Goal: Task Accomplishment & Management: Use online tool/utility

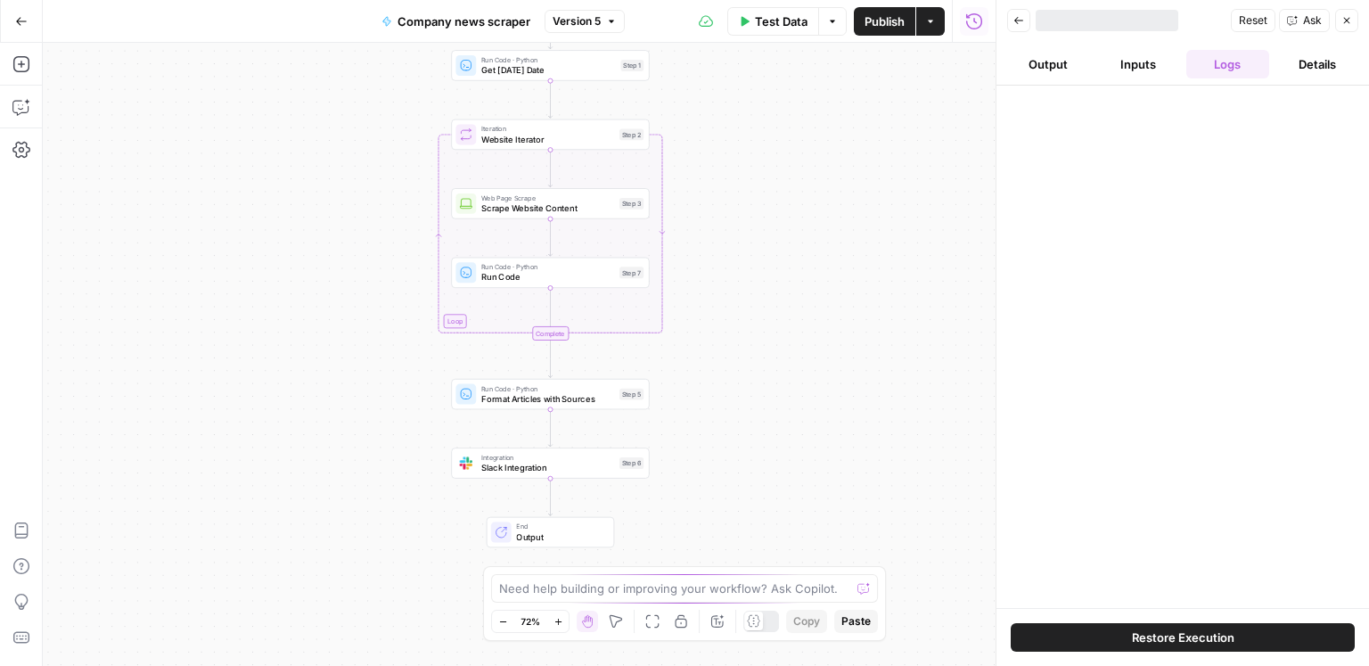
drag, startPoint x: 728, startPoint y: 322, endPoint x: 755, endPoint y: 242, distance: 83.7
click at [755, 242] on div "Workflow Input Settings Inputs Run Code · Python Get [DATE] Date Step 1 Loop It…" at bounding box center [519, 354] width 953 height 623
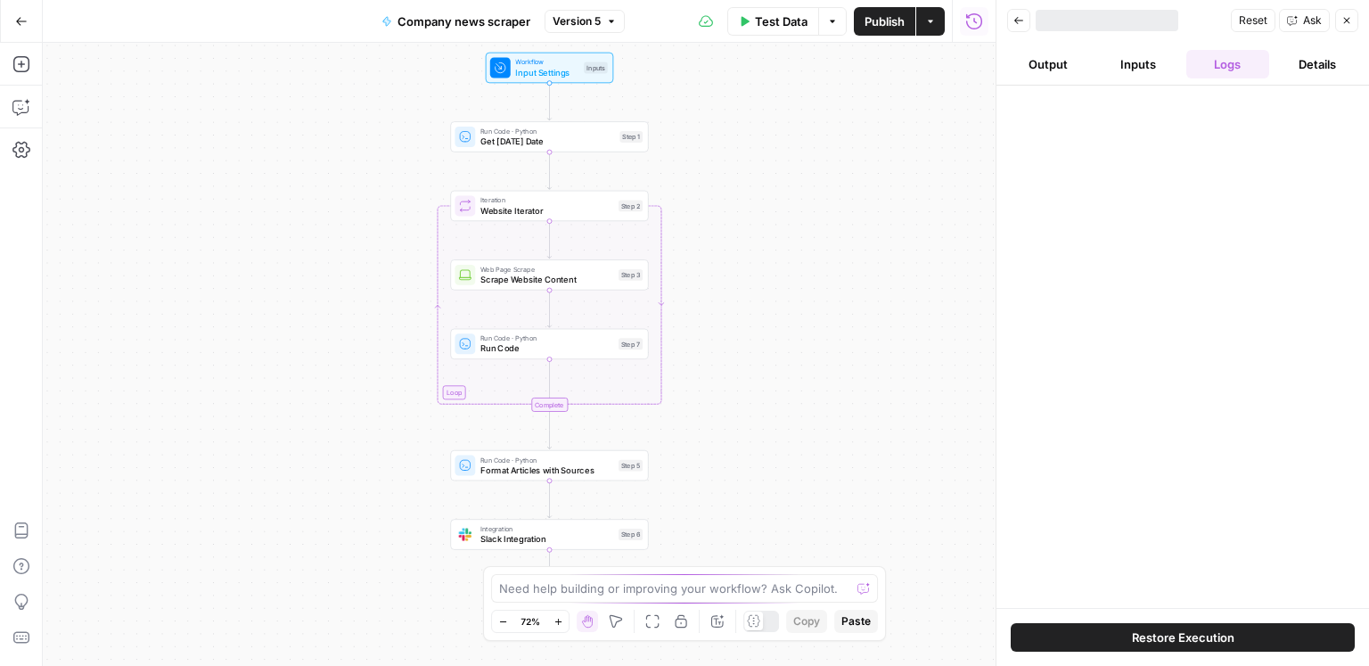
drag, startPoint x: 759, startPoint y: 220, endPoint x: 765, endPoint y: 352, distance: 132.0
click at [765, 352] on div "Workflow Input Settings Inputs Run Code · Python Get [DATE] Date Step 1 Loop It…" at bounding box center [519, 354] width 953 height 623
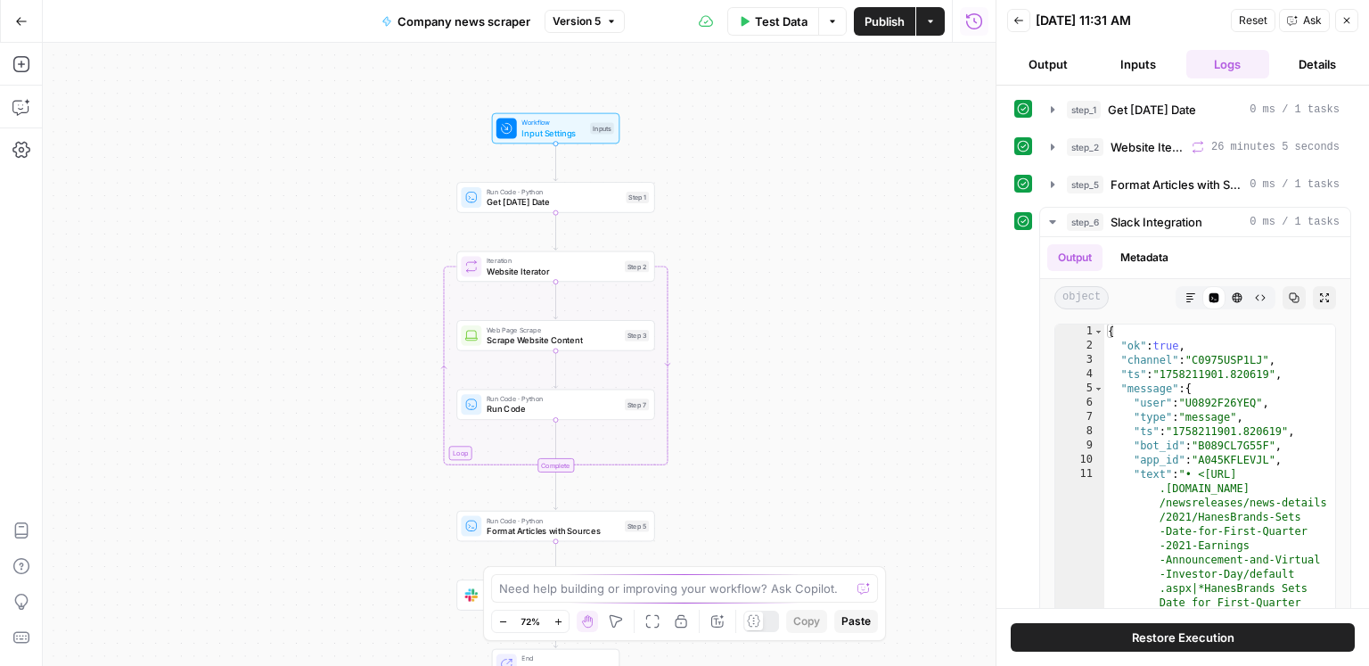
click at [585, 403] on span "Run Code" at bounding box center [553, 409] width 133 height 12
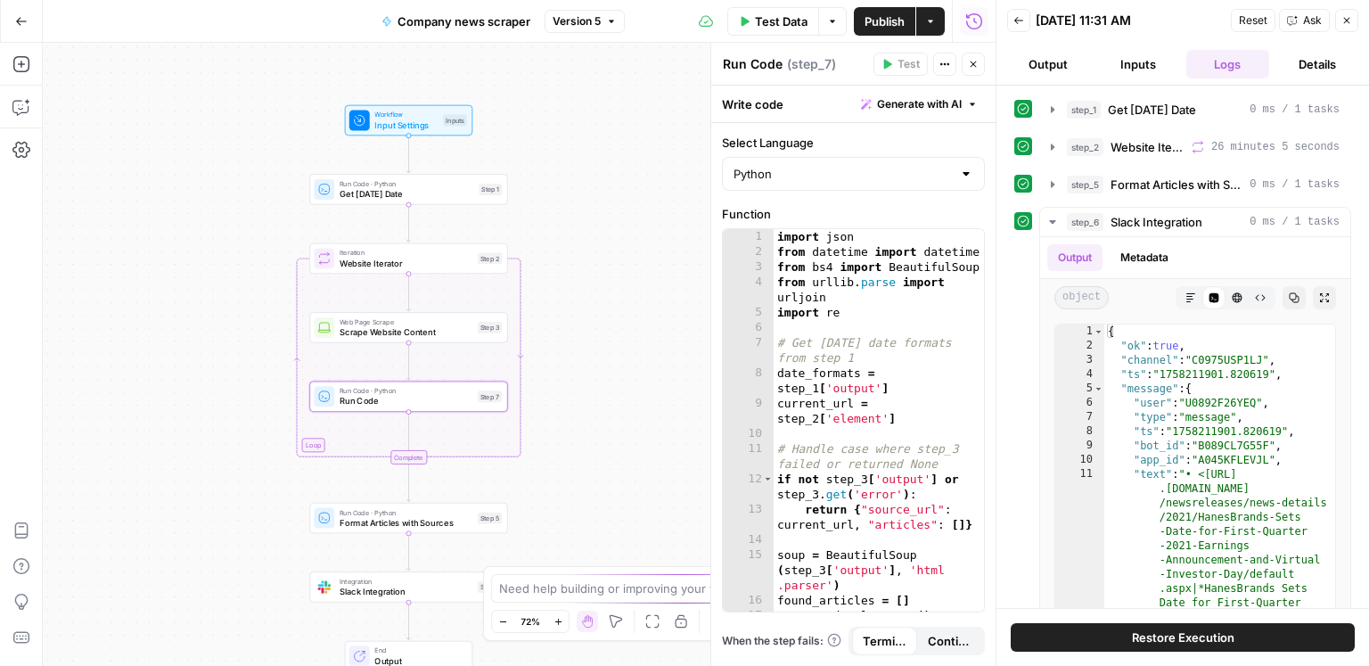
drag, startPoint x: 340, startPoint y: 313, endPoint x: 173, endPoint y: 304, distance: 167.8
click at [173, 304] on div "Workflow Input Settings Inputs Run Code · Python Get [DATE] Date Step 1 Loop It…" at bounding box center [519, 354] width 953 height 623
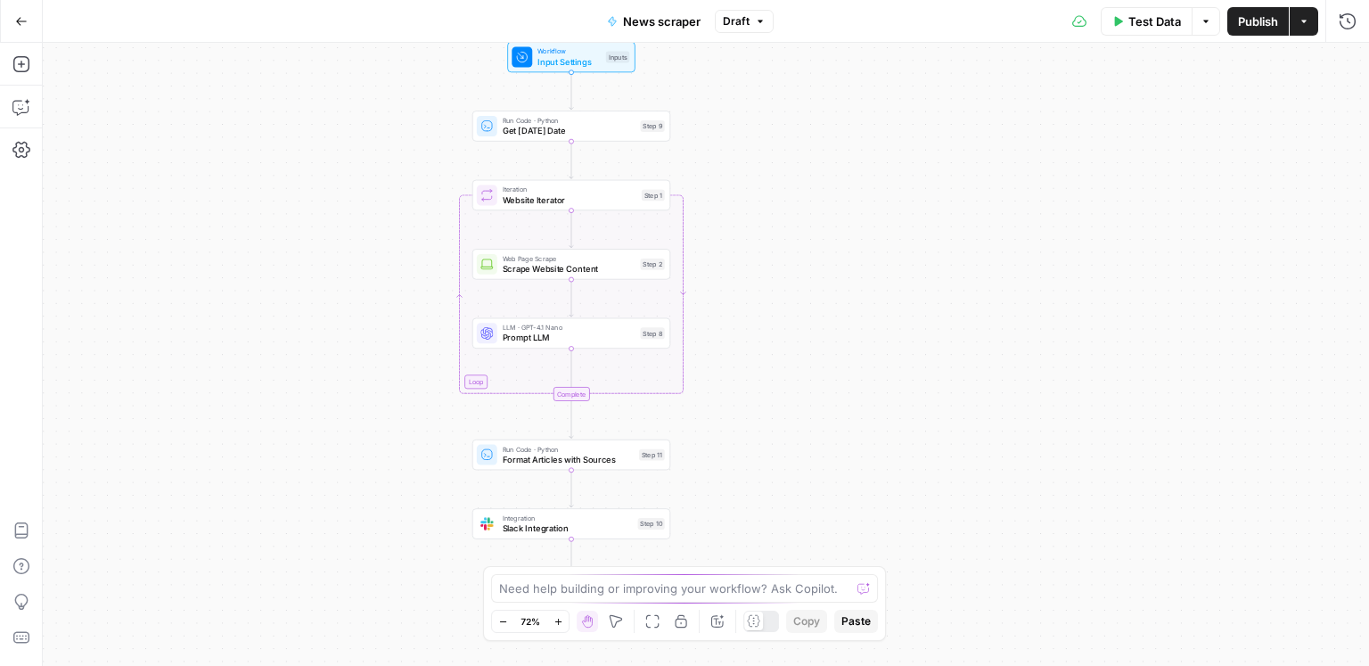
drag, startPoint x: 938, startPoint y: 336, endPoint x: 790, endPoint y: 306, distance: 151.9
click at [791, 306] on div "Workflow Input Settings Inputs Run Code · Python Get [DATE] Date Step 9 Loop It…" at bounding box center [706, 354] width 1326 height 623
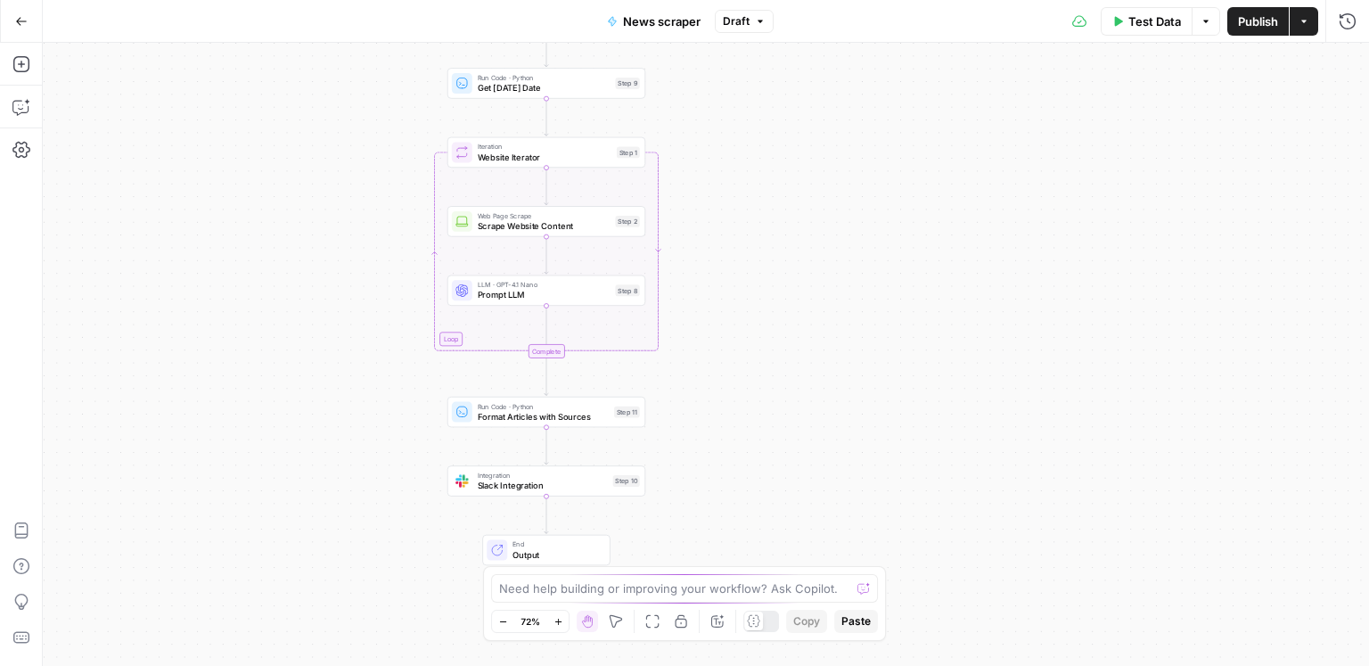
drag, startPoint x: 787, startPoint y: 324, endPoint x: 762, endPoint y: 353, distance: 38.6
click at [762, 353] on div "Workflow Input Settings Inputs Run Code · Python Get [DATE] Date Step 9 Loop It…" at bounding box center [706, 354] width 1326 height 623
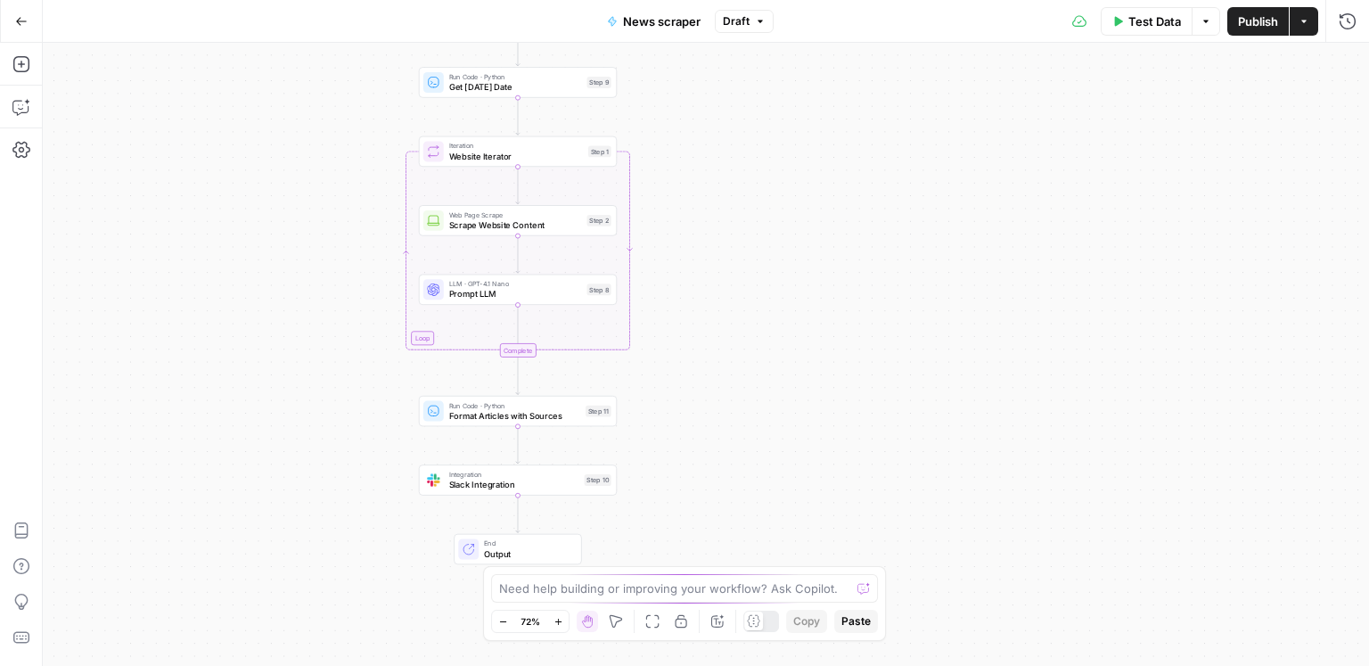
drag, startPoint x: 750, startPoint y: 248, endPoint x: 735, endPoint y: 177, distance: 71.8
click at [735, 177] on div "Workflow Input Settings Inputs Run Code · Python Get [DATE] Date Step 9 Loop It…" at bounding box center [706, 354] width 1326 height 623
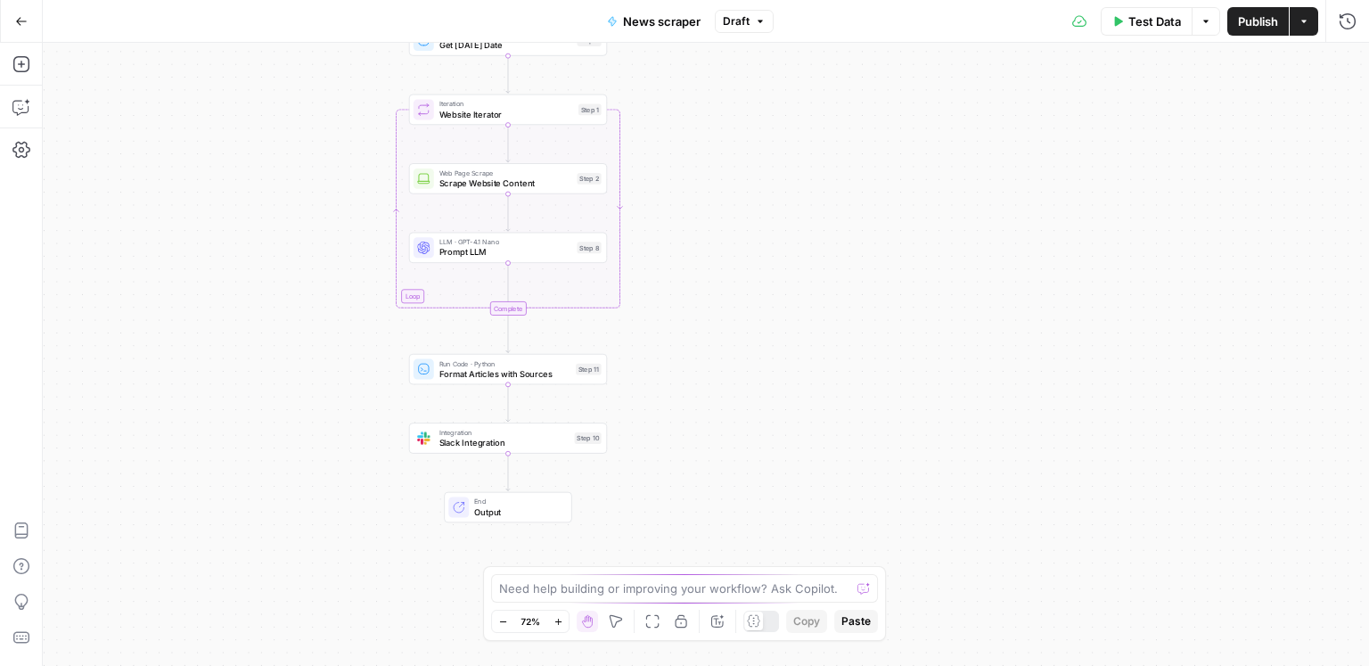
drag, startPoint x: 786, startPoint y: 274, endPoint x: 774, endPoint y: 340, distance: 67.1
click at [774, 334] on div "Workflow Input Settings Inputs Run Code · Python Get [DATE] Date Step 9 Loop It…" at bounding box center [706, 354] width 1326 height 623
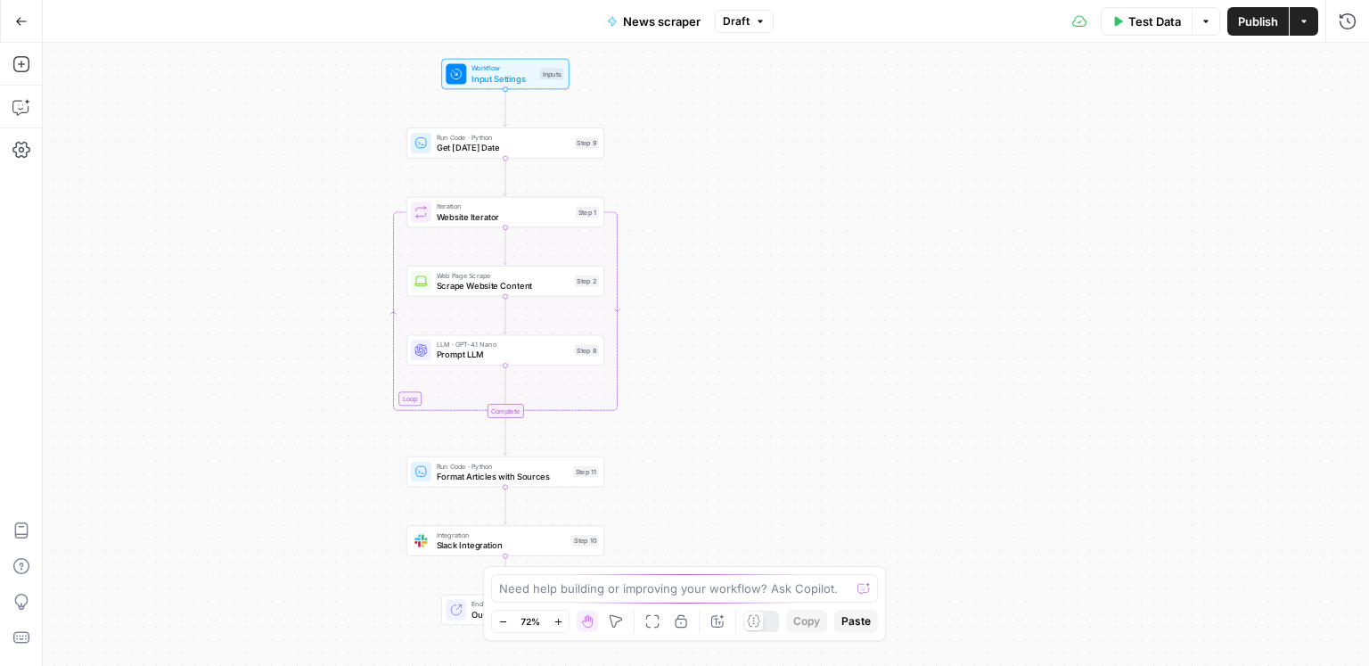
drag, startPoint x: 766, startPoint y: 303, endPoint x: 750, endPoint y: 397, distance: 95.8
click at [750, 397] on div "Workflow Input Settings Inputs Run Code · Python Get [DATE] Date Step 9 Loop It…" at bounding box center [706, 354] width 1326 height 623
